Goal: Information Seeking & Learning: Learn about a topic

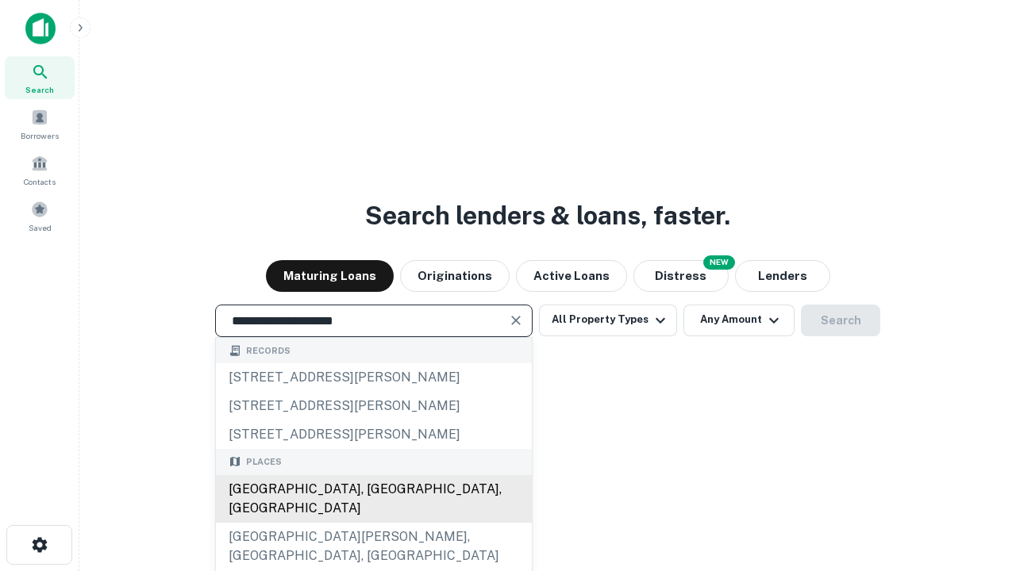
click at [373, 523] on div "[GEOGRAPHIC_DATA], [GEOGRAPHIC_DATA], [GEOGRAPHIC_DATA]" at bounding box center [374, 499] width 316 height 48
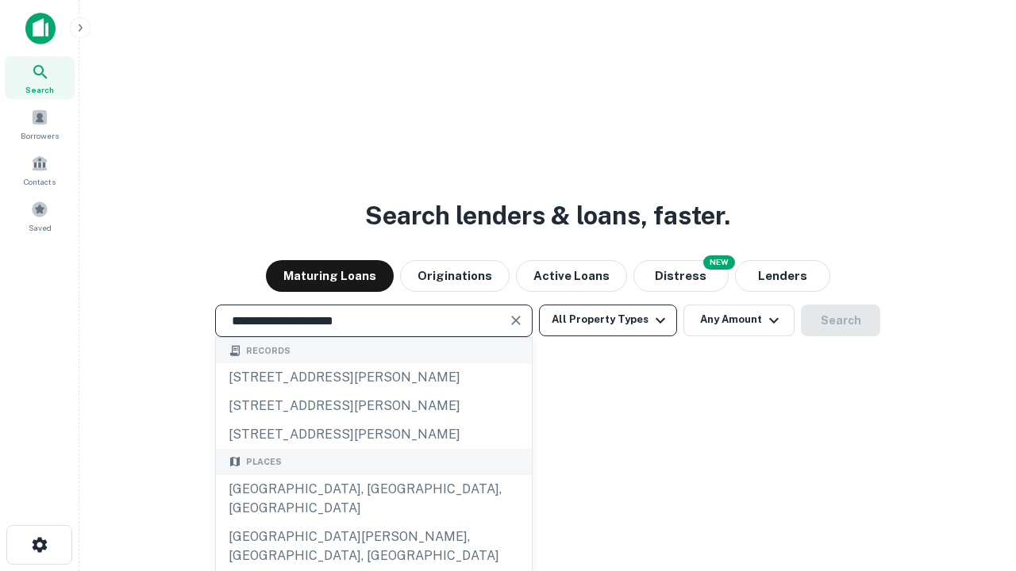
type input "**********"
click at [608, 320] on button "All Property Types" at bounding box center [608, 321] width 138 height 32
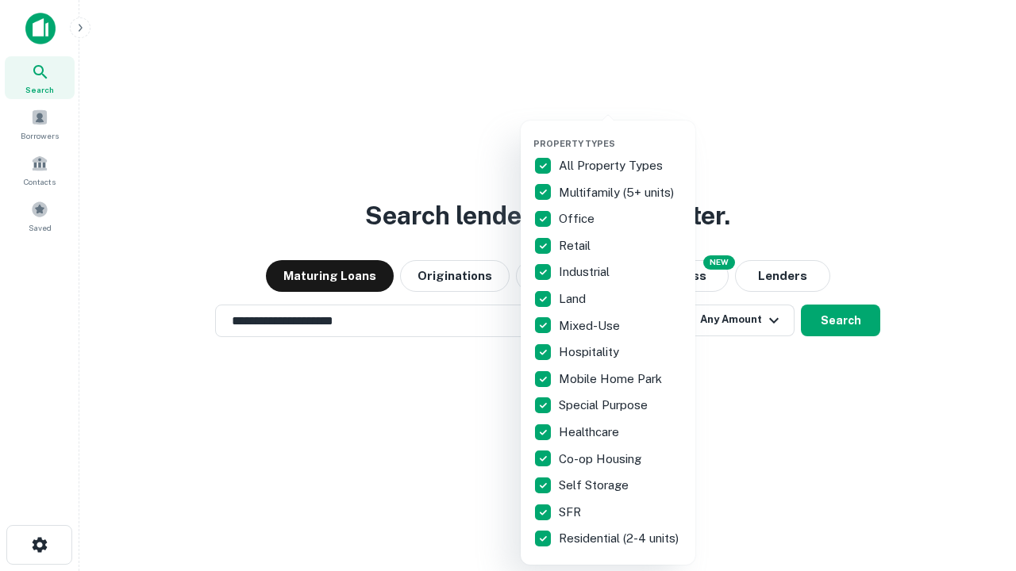
click at [621, 133] on button "button" at bounding box center [620, 133] width 175 height 1
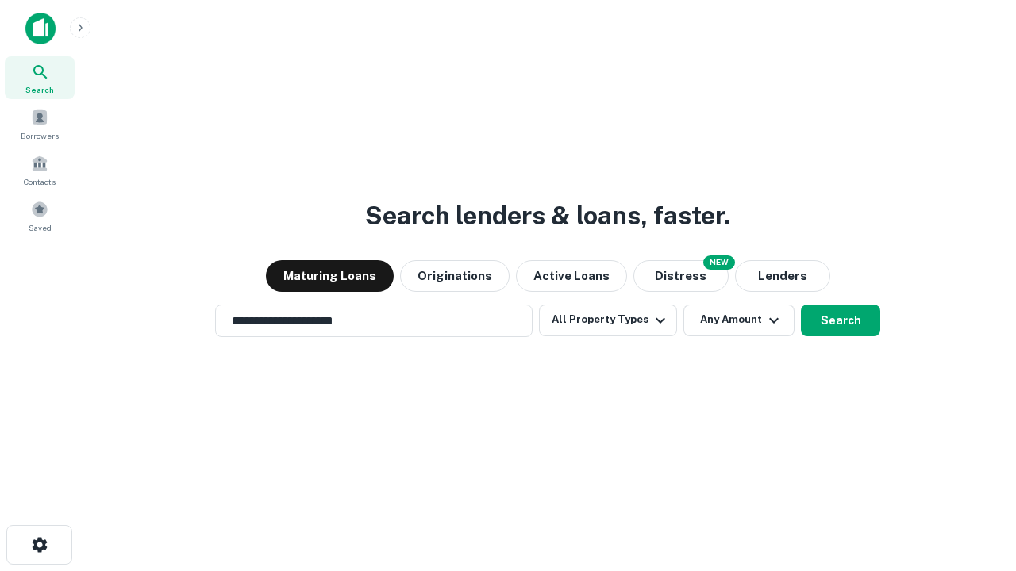
scroll to position [25, 0]
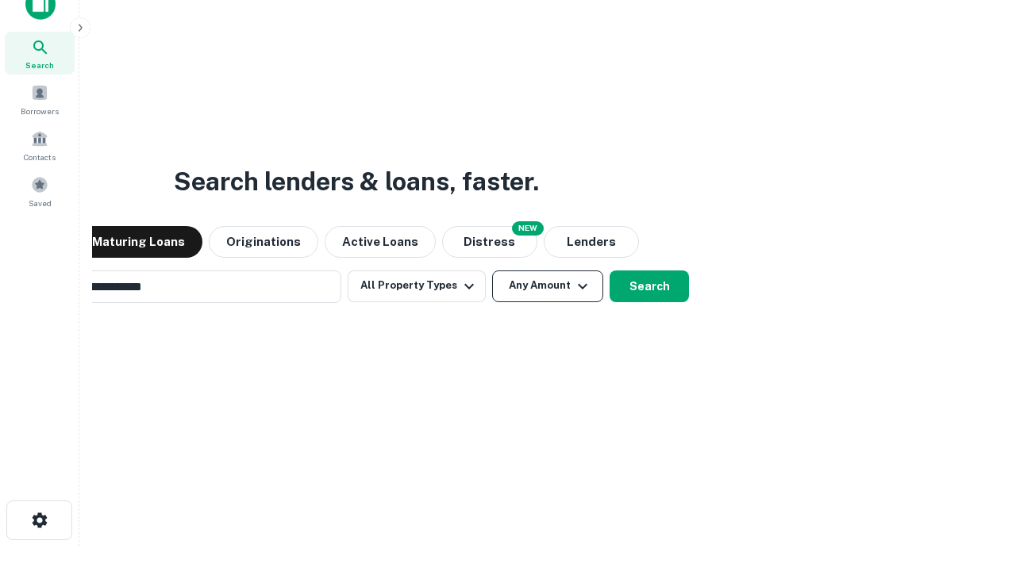
click at [492, 271] on button "Any Amount" at bounding box center [547, 287] width 111 height 32
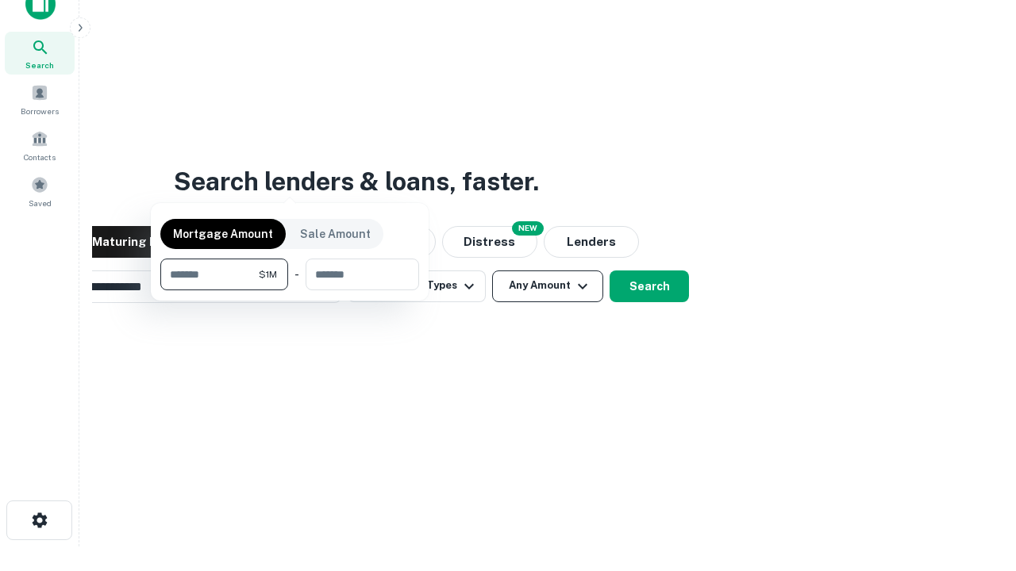
scroll to position [25, 0]
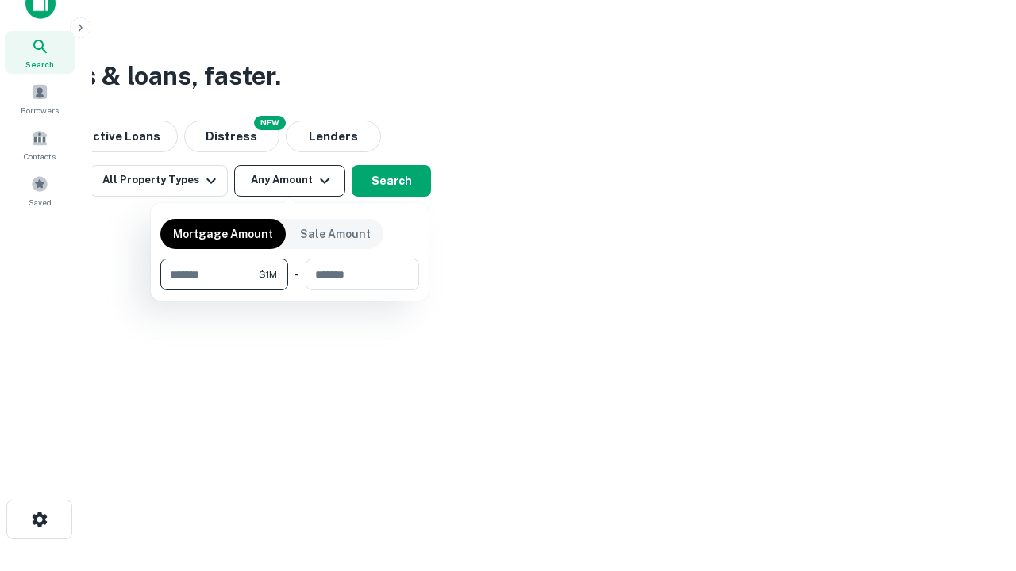
type input "*******"
click at [290, 290] on button "button" at bounding box center [289, 290] width 259 height 1
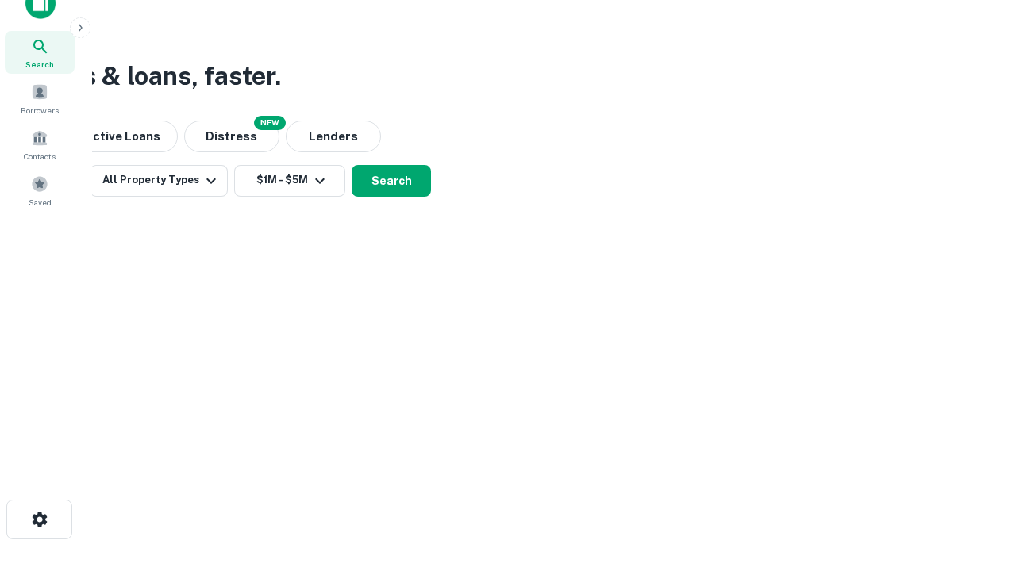
scroll to position [25, 0]
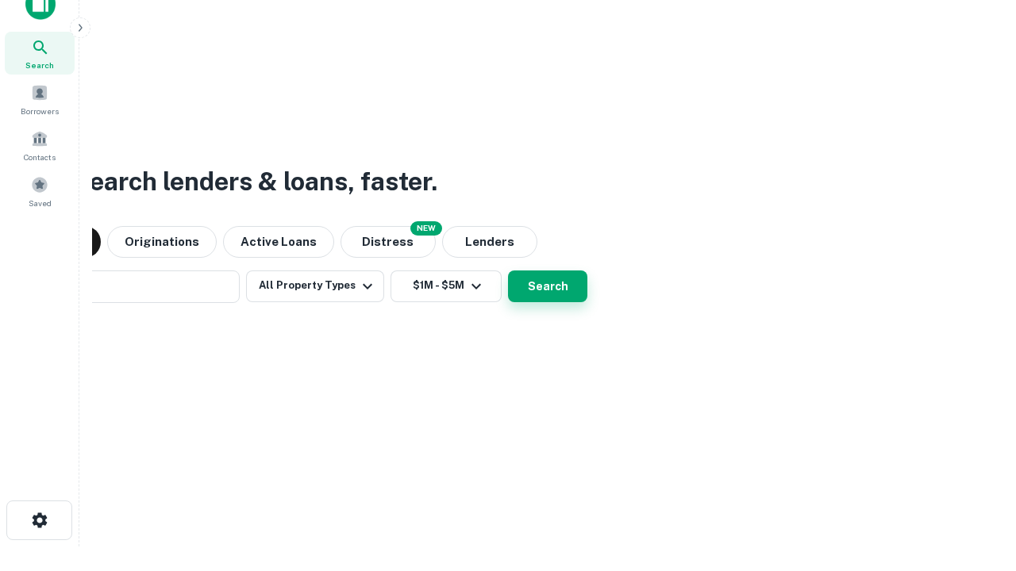
click at [508, 271] on button "Search" at bounding box center [547, 287] width 79 height 32
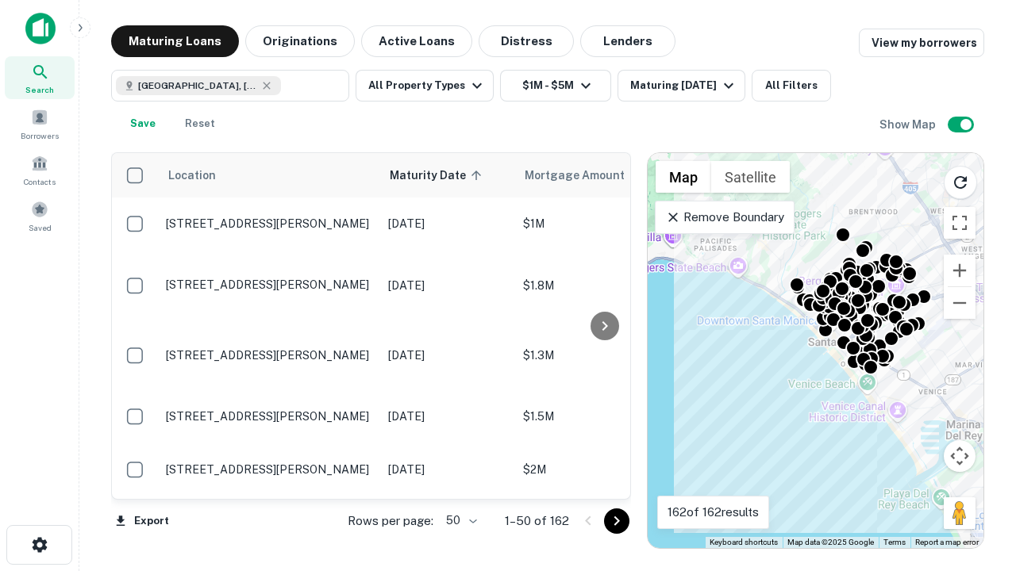
click at [459, 521] on body "Search Borrowers Contacts Saved Maturing Loans Originations Active Loans Distre…" at bounding box center [508, 285] width 1016 height 571
click at [460, 481] on li "25" at bounding box center [460, 481] width 46 height 29
